Goal: Transaction & Acquisition: Purchase product/service

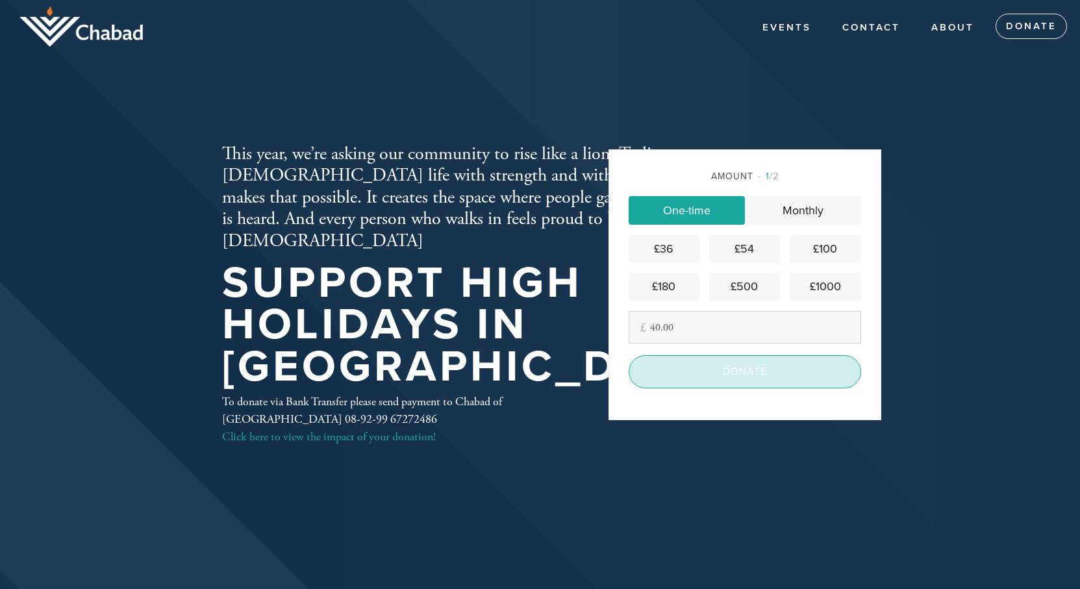
type input "40.00"
click at [752, 362] on input "Donate" at bounding box center [745, 371] width 233 height 32
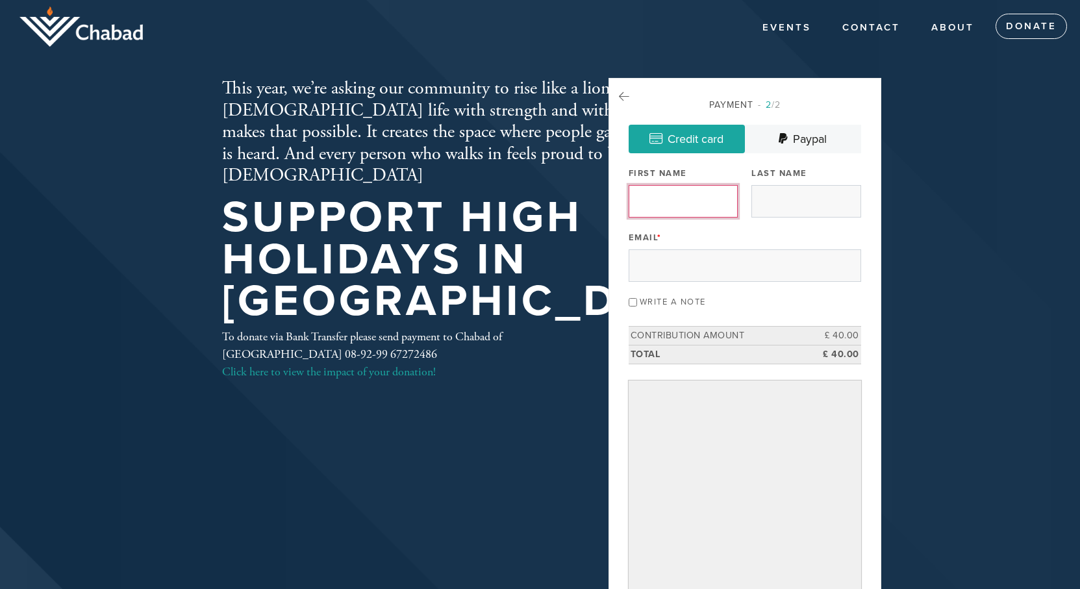
click at [666, 208] on input "First Name" at bounding box center [683, 201] width 109 height 32
type input "m"
type input "Michael J"
click at [791, 209] on input "Last Name" at bounding box center [806, 201] width 109 height 32
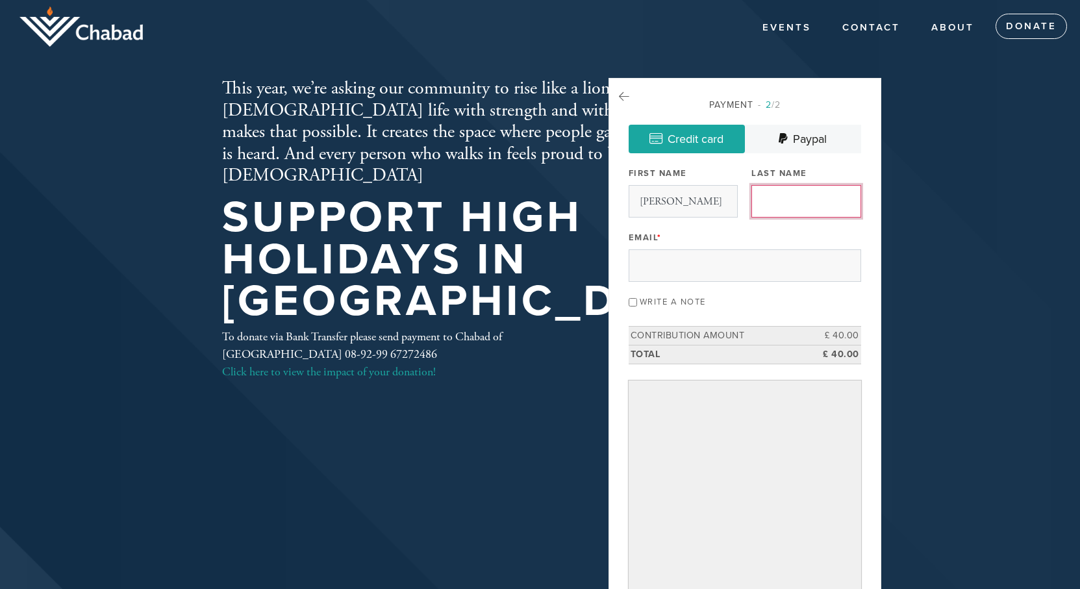
click at [791, 209] on input "Last Name" at bounding box center [806, 201] width 109 height 32
type input "Duke"
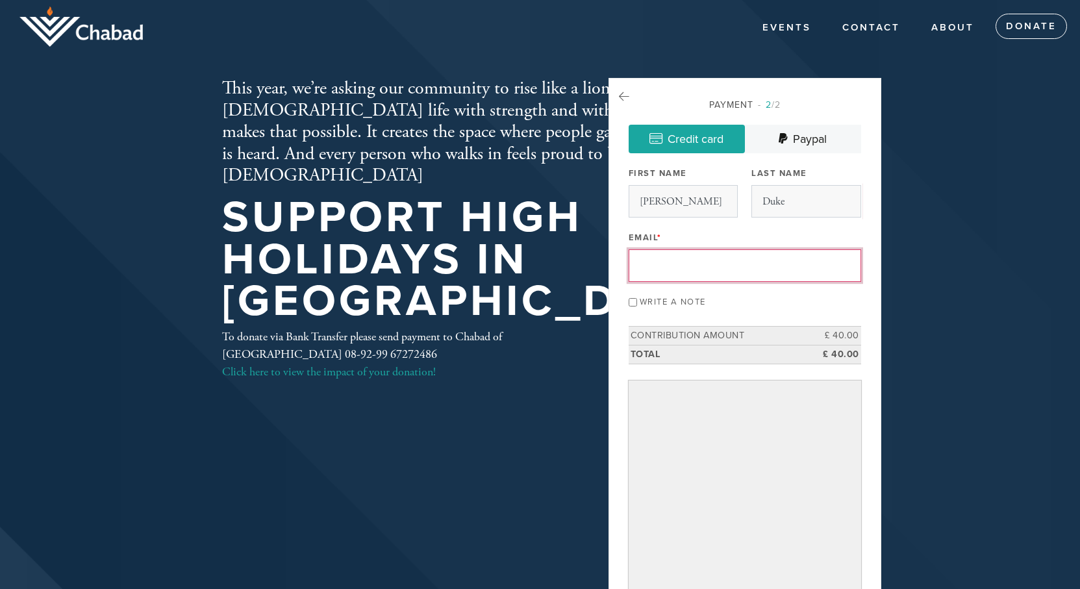
click at [734, 258] on input "Email *" at bounding box center [745, 265] width 233 height 32
type input "mjduke.photography@gmail.com"
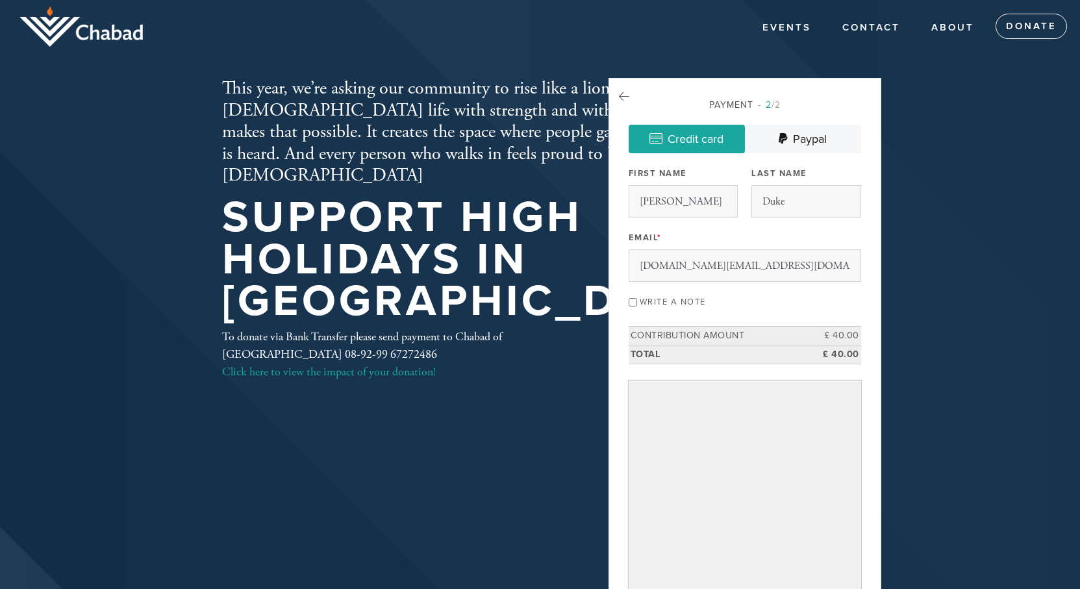
click at [637, 300] on input "Write a note" at bounding box center [633, 302] width 8 height 8
checkbox input "true"
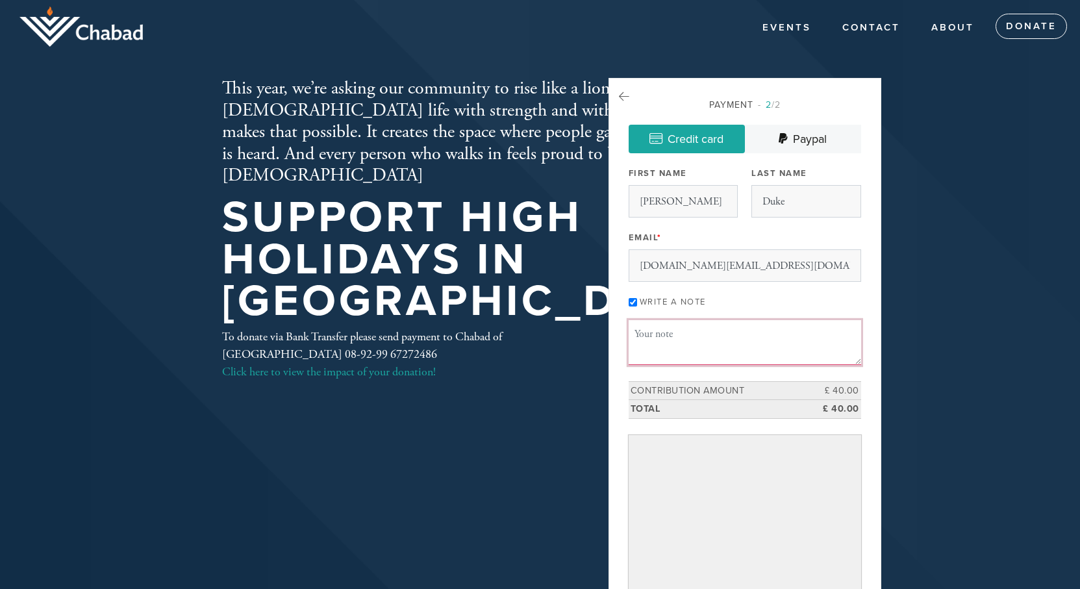
click at [661, 333] on textarea "Message or dedication" at bounding box center [745, 342] width 233 height 44
click at [679, 339] on textarea "Message or dedication" at bounding box center [745, 342] width 233 height 44
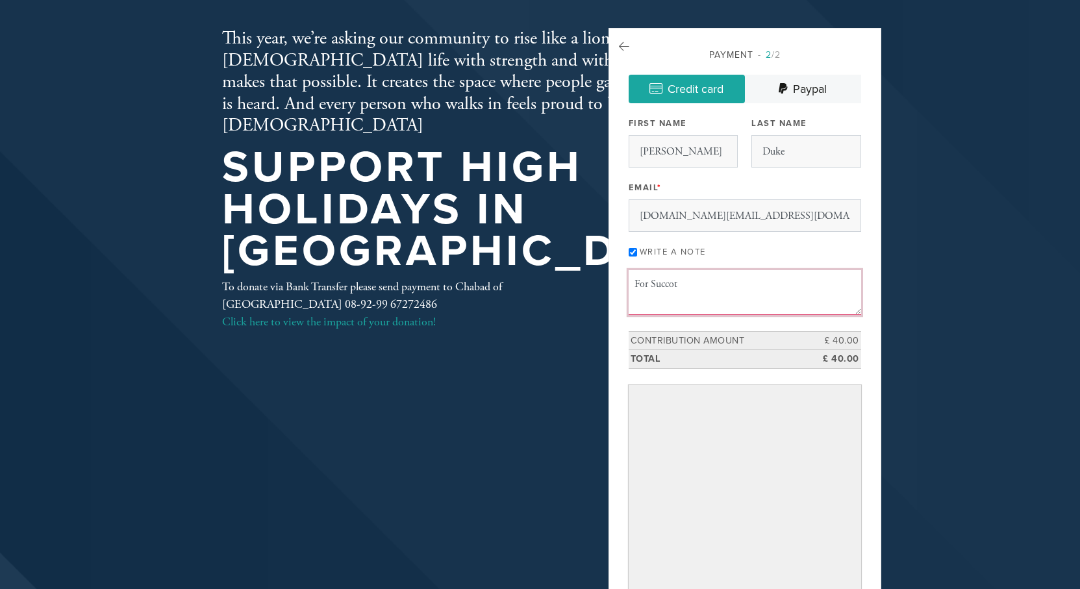
scroll to position [199, 0]
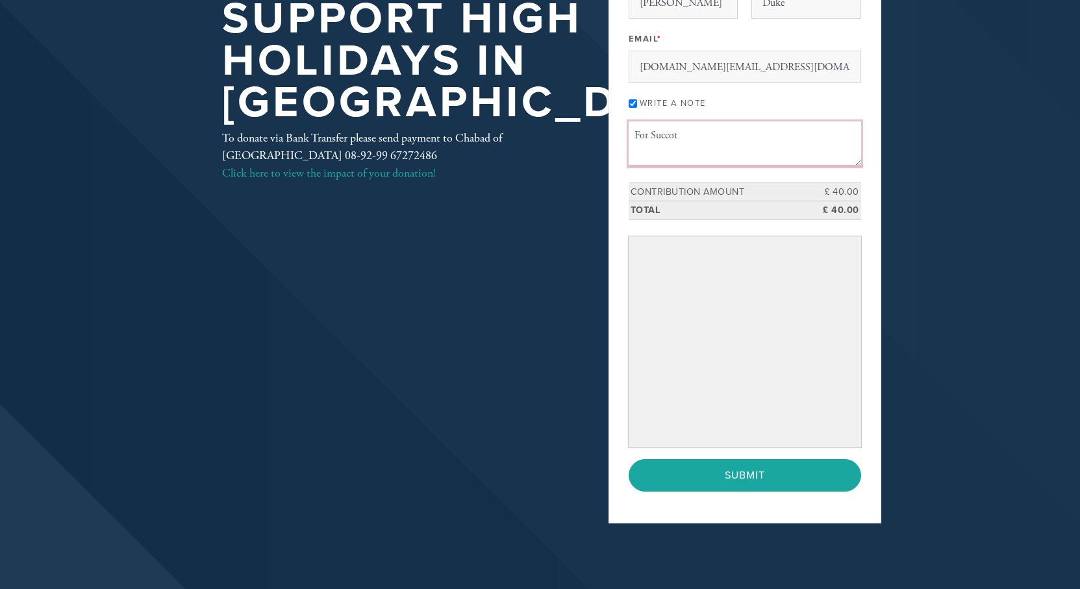
type textarea "For Succot"
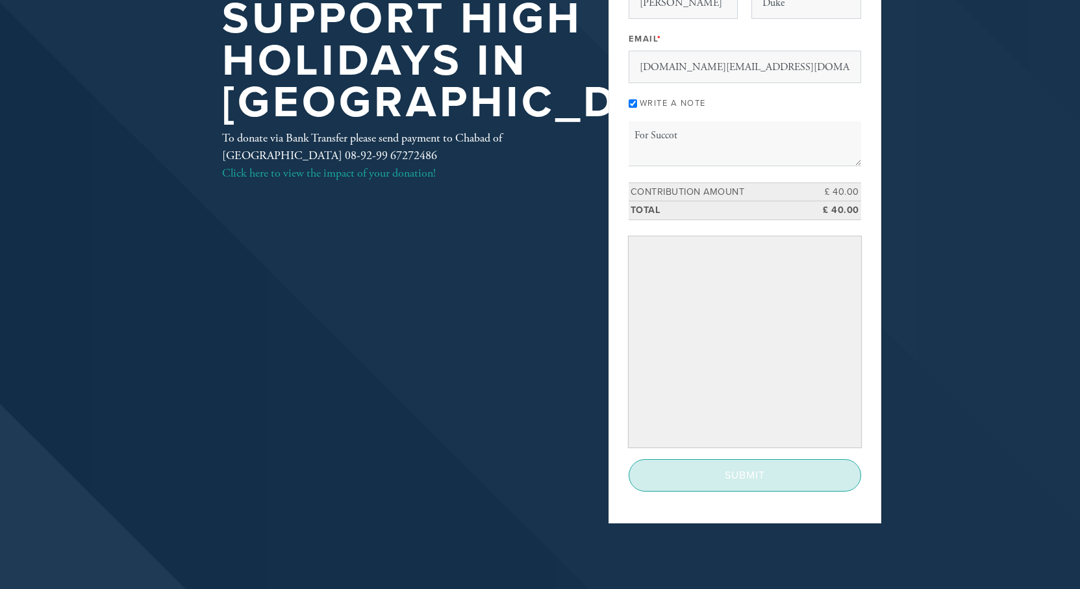
click at [773, 490] on input "Submit" at bounding box center [745, 475] width 233 height 32
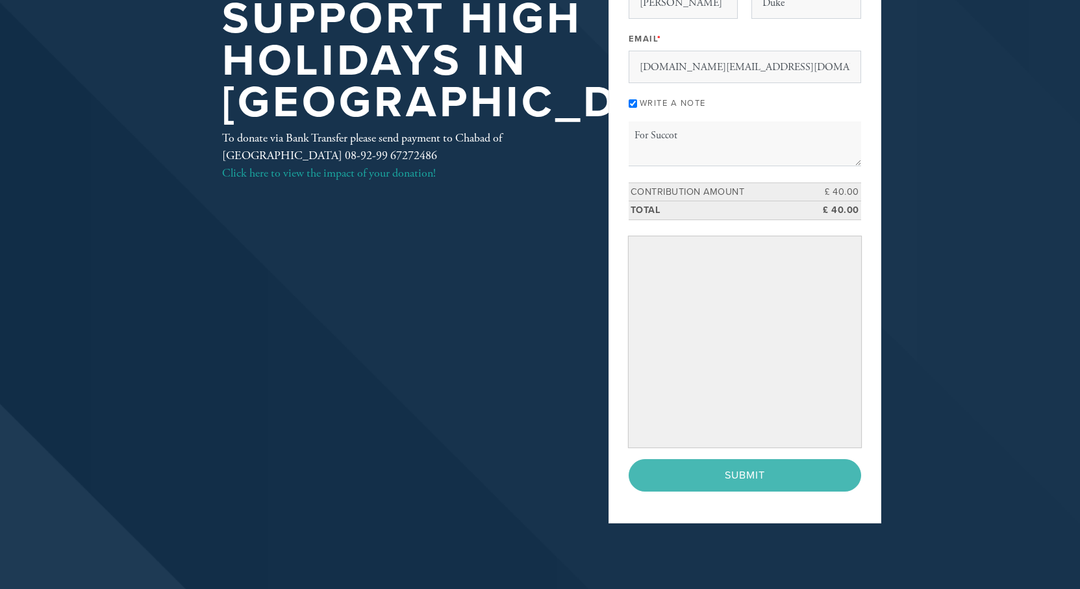
click at [760, 492] on div "< Previous Page Submit" at bounding box center [745, 475] width 233 height 32
